Goal: Task Accomplishment & Management: Use online tool/utility

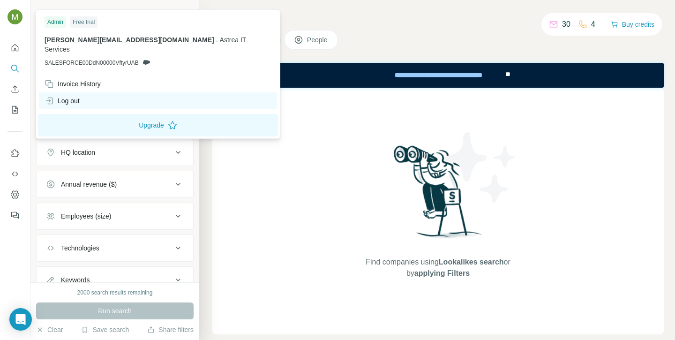
click at [69, 96] on div "Log out" at bounding box center [62, 100] width 35 height 9
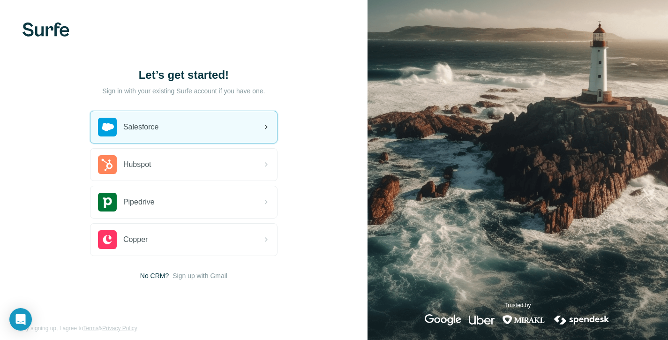
click at [140, 130] on span "Salesforce" at bounding box center [141, 126] width 36 height 11
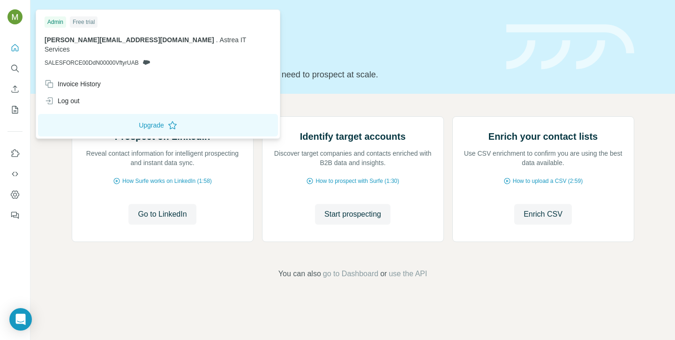
click at [19, 15] on img at bounding box center [14, 16] width 15 height 15
click at [14, 17] on img at bounding box center [14, 16] width 15 height 15
click at [15, 191] on icon "Dashboard" at bounding box center [15, 194] width 8 height 8
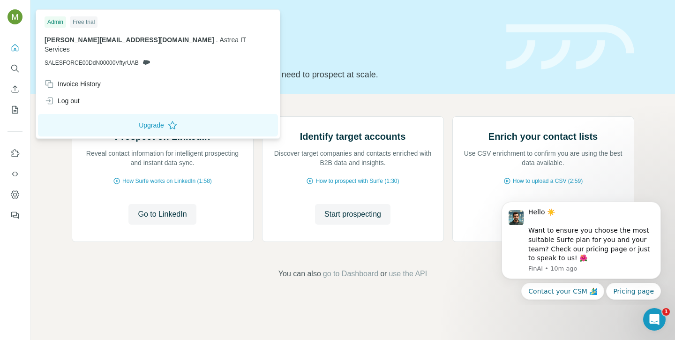
click at [19, 17] on img at bounding box center [14, 16] width 15 height 15
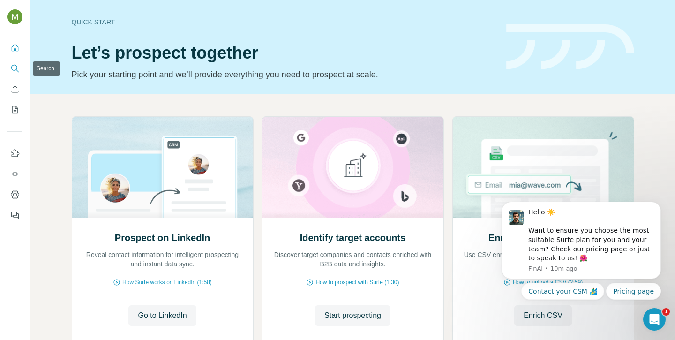
click at [11, 70] on icon "Search" at bounding box center [14, 68] width 9 height 9
